Goal: Information Seeking & Learning: Learn about a topic

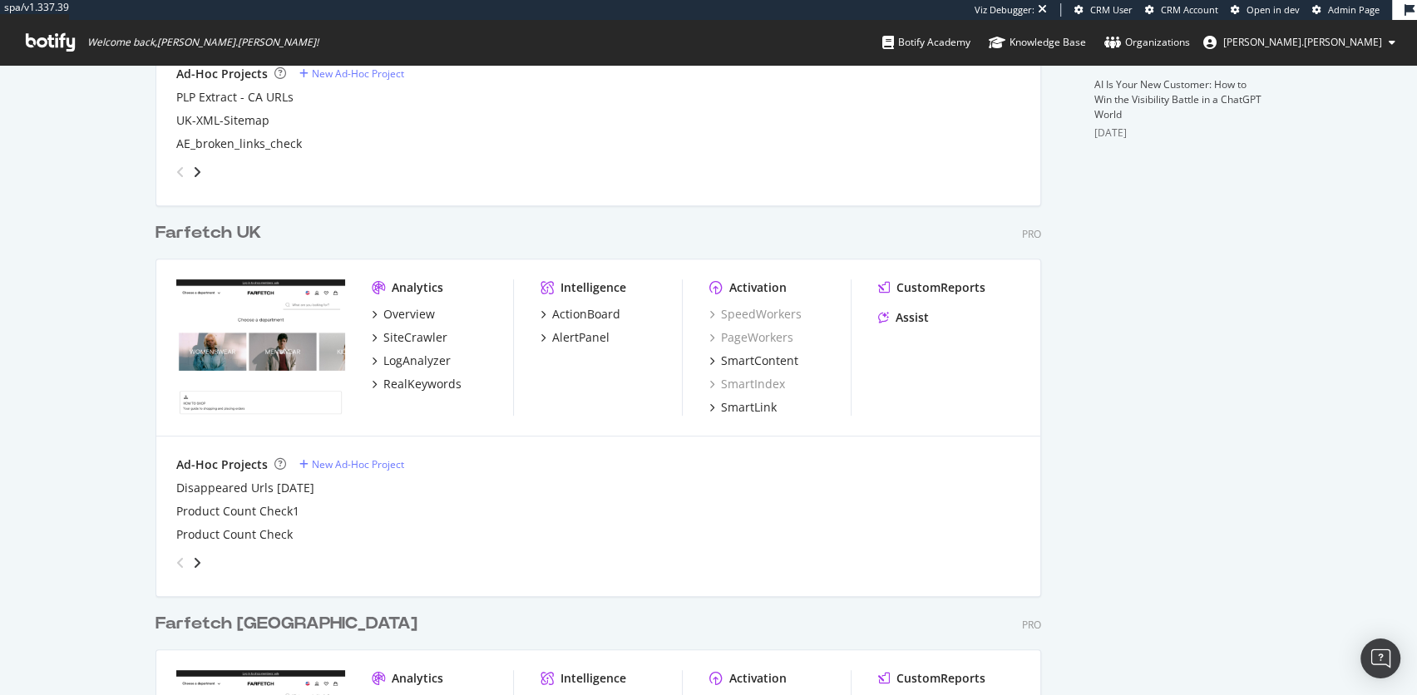
scroll to position [866, 0]
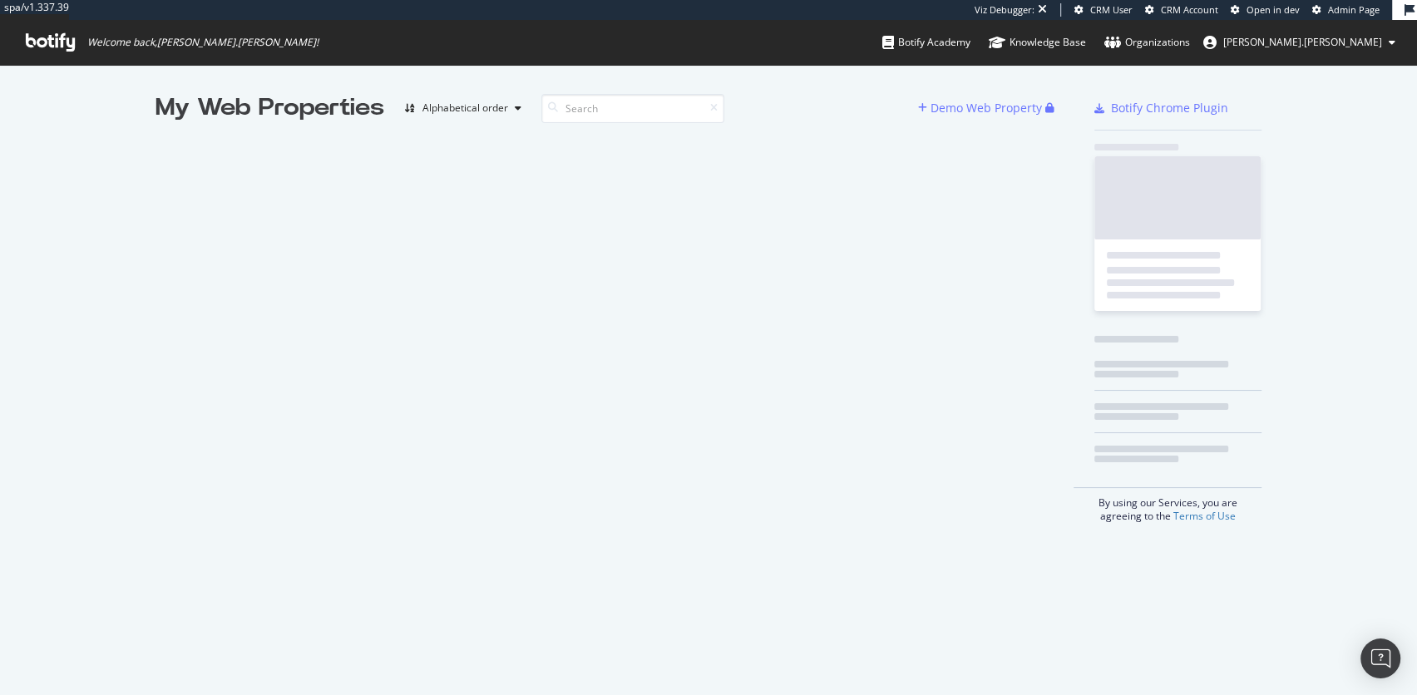
scroll to position [695, 1416]
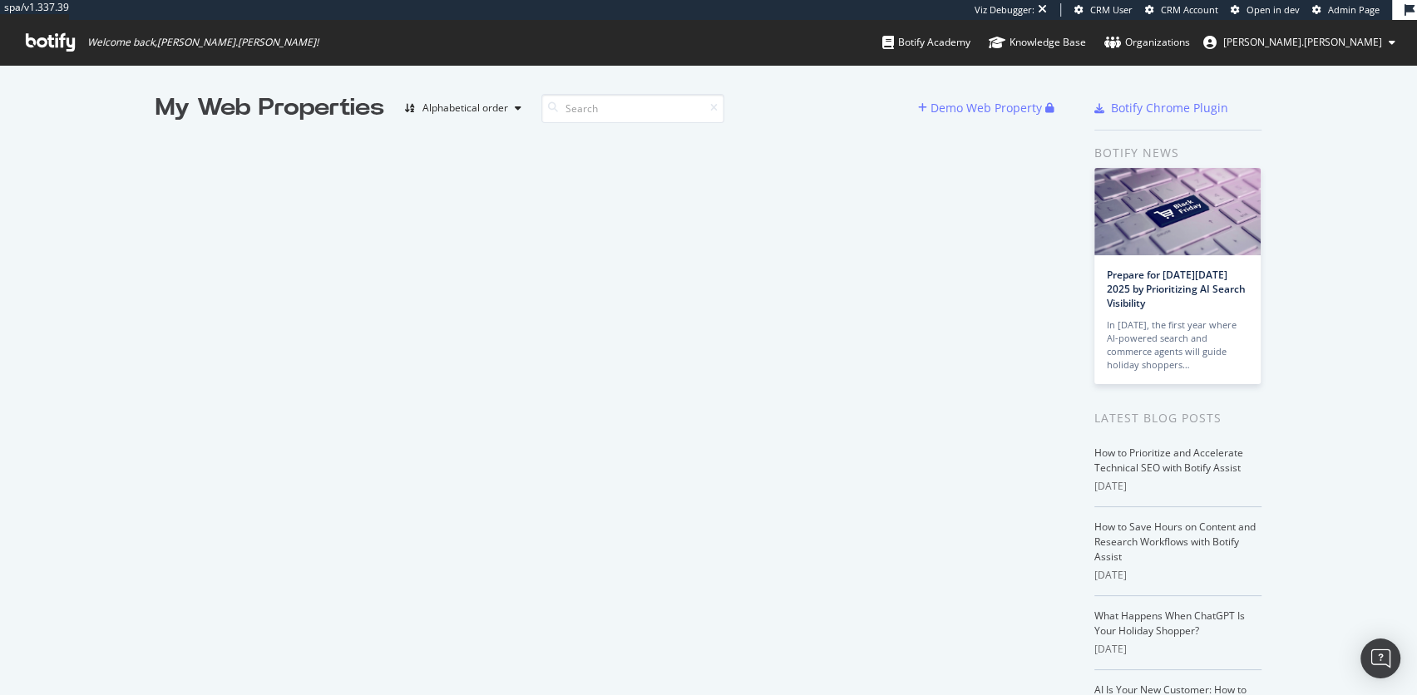
click at [1349, 12] on span "Admin Page" at bounding box center [1354, 9] width 52 height 12
